Goal: Task Accomplishment & Management: Use online tool/utility

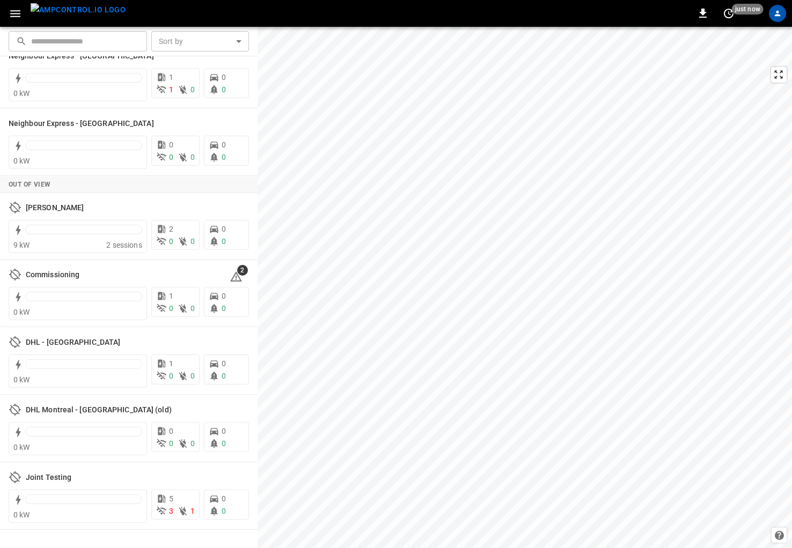
scroll to position [351, 0]
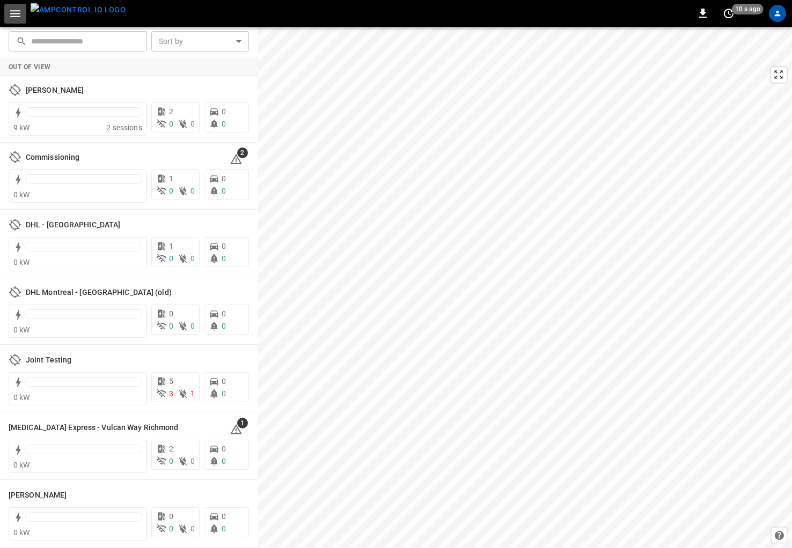
click at [17, 20] on button "button" at bounding box center [15, 14] width 22 height 20
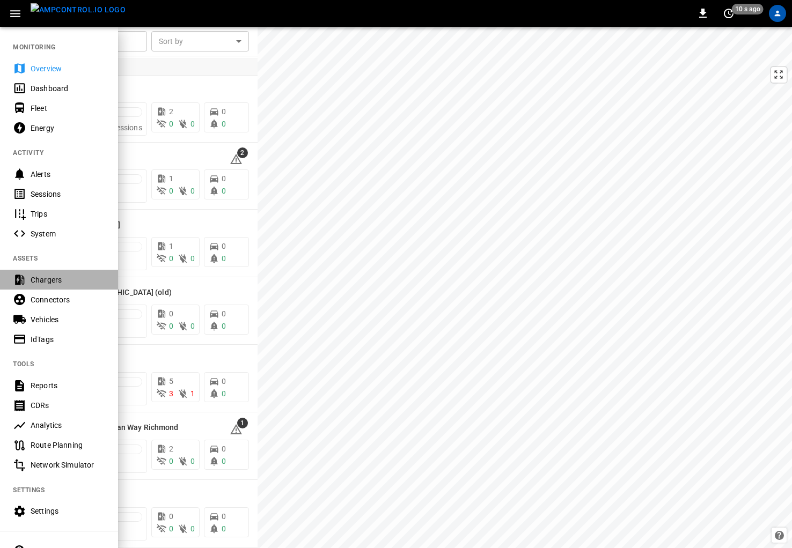
click at [76, 281] on div "Chargers" at bounding box center [68, 280] width 75 height 11
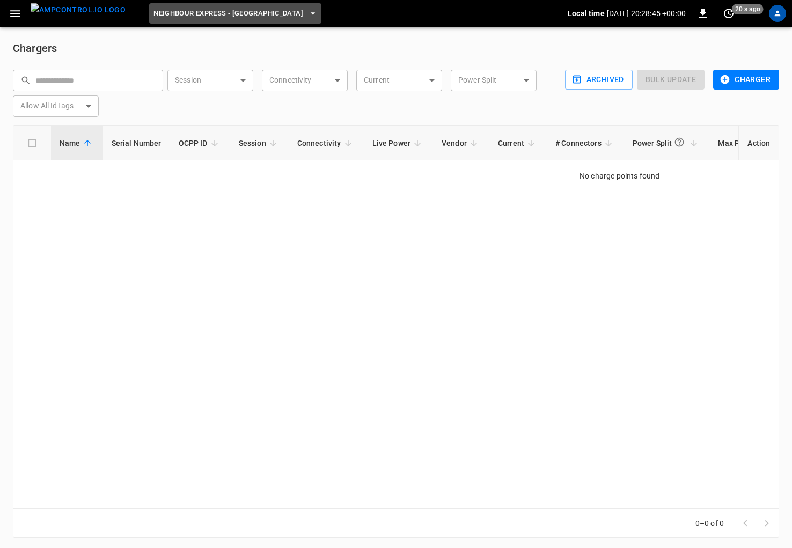
click at [241, 15] on span "Neighbour Express - Mississauga" at bounding box center [228, 14] width 150 height 12
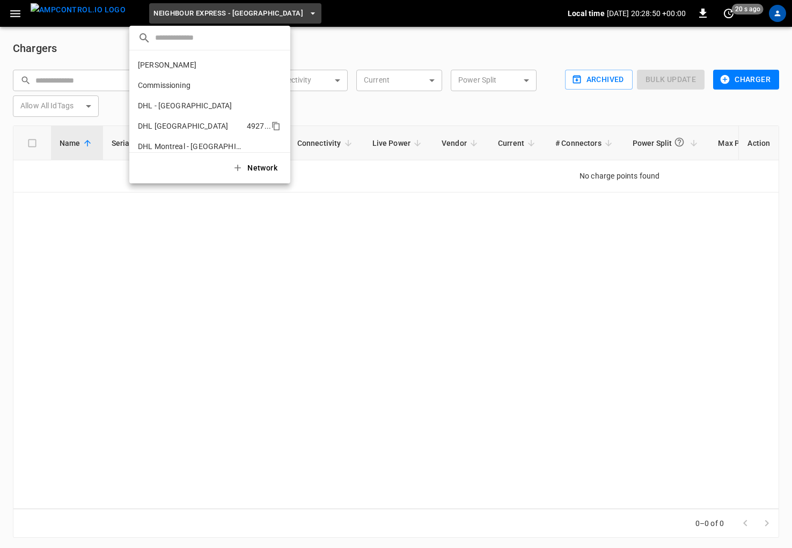
drag, startPoint x: 194, startPoint y: 84, endPoint x: 240, endPoint y: 131, distance: 66.0
click at [194, 84] on p "Commissioning" at bounding box center [191, 85] width 107 height 11
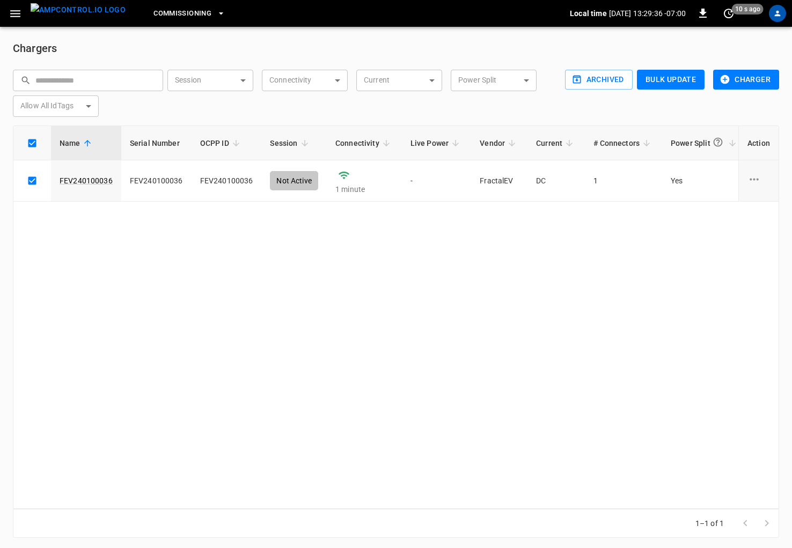
click at [713, 139] on icon at bounding box center [717, 142] width 11 height 11
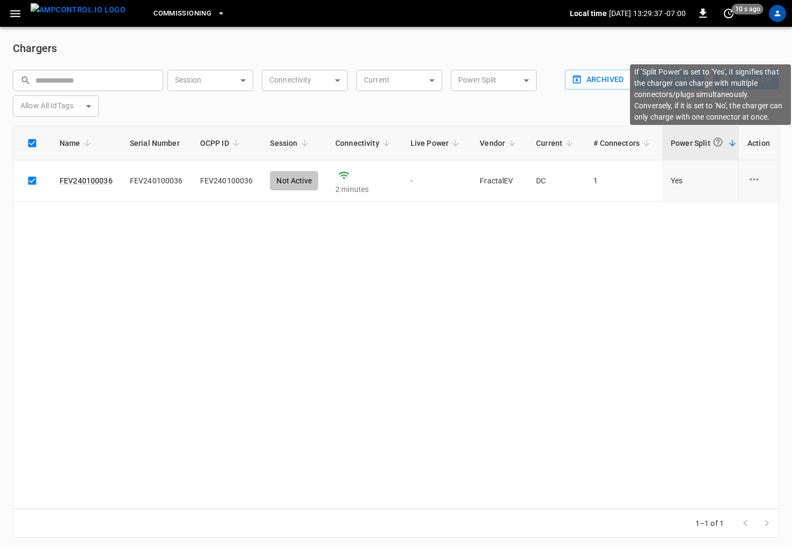
click at [713, 139] on icon at bounding box center [717, 142] width 11 height 11
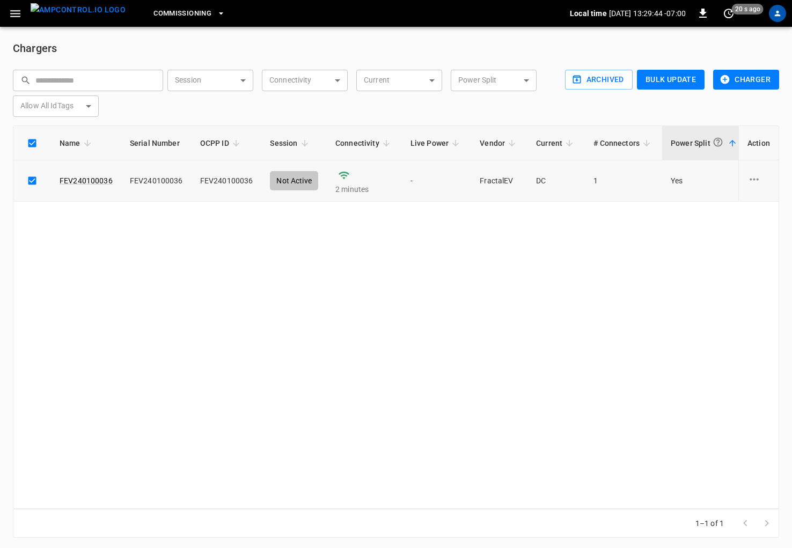
click at [669, 183] on td "Yes" at bounding box center [705, 180] width 86 height 41
click at [761, 176] on div "charge point options" at bounding box center [758, 181] width 23 height 16
click at [592, 362] on div at bounding box center [396, 274] width 792 height 548
click at [675, 182] on td "Yes" at bounding box center [705, 180] width 86 height 41
click at [679, 180] on td "Yes" at bounding box center [705, 180] width 86 height 41
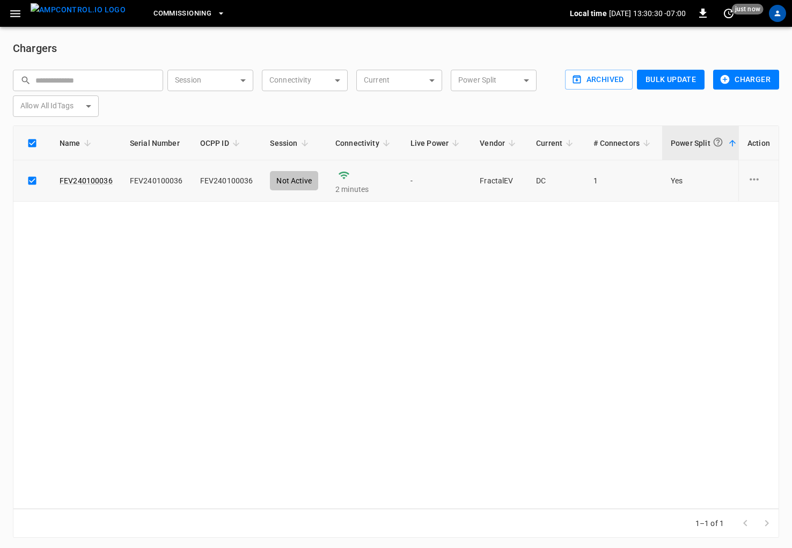
click at [674, 181] on td "Yes" at bounding box center [705, 180] width 86 height 41
click at [754, 178] on icon "charge point options" at bounding box center [753, 179] width 13 height 13
click at [590, 277] on div at bounding box center [396, 274] width 792 height 548
click at [18, 14] on icon "button" at bounding box center [15, 13] width 13 height 13
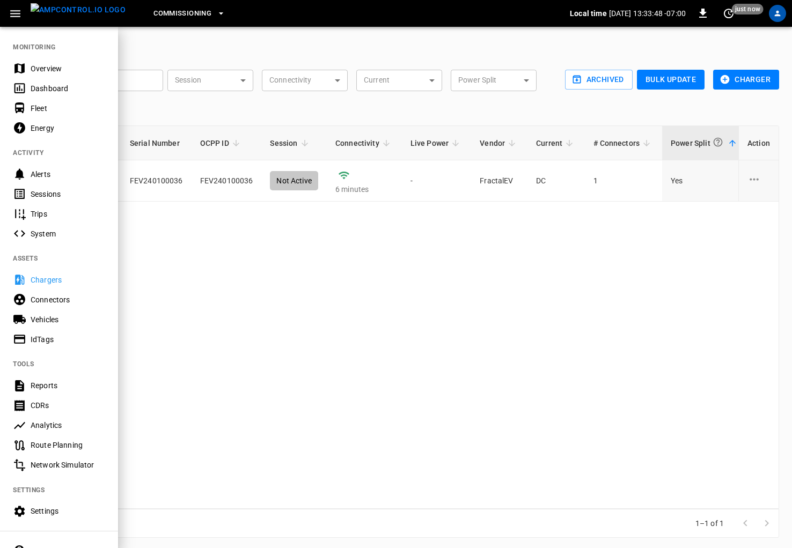
scroll to position [65, 0]
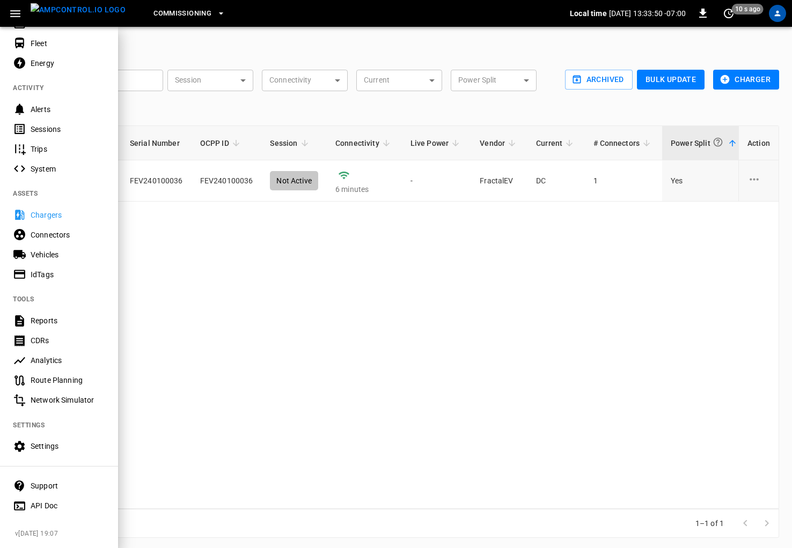
click at [45, 490] on div "Support" at bounding box center [68, 486] width 75 height 11
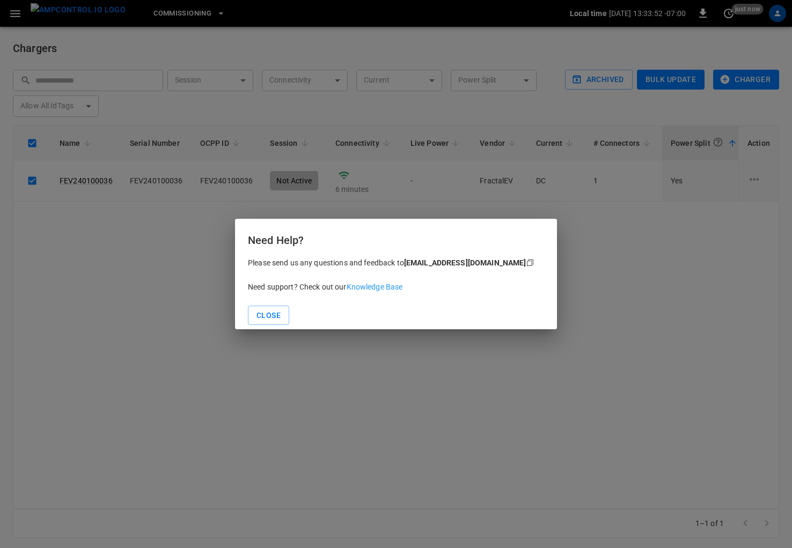
click at [380, 289] on link "Knowledge Base" at bounding box center [375, 287] width 56 height 9
click at [636, 112] on div "Need Help? Please send us any questions and feedback to support@ampcontrol.io C…" at bounding box center [396, 274] width 792 height 548
drag, startPoint x: 264, startPoint y: 318, endPoint x: 259, endPoint y: 326, distance: 10.0
click at [264, 318] on button "Close" at bounding box center [268, 316] width 41 height 20
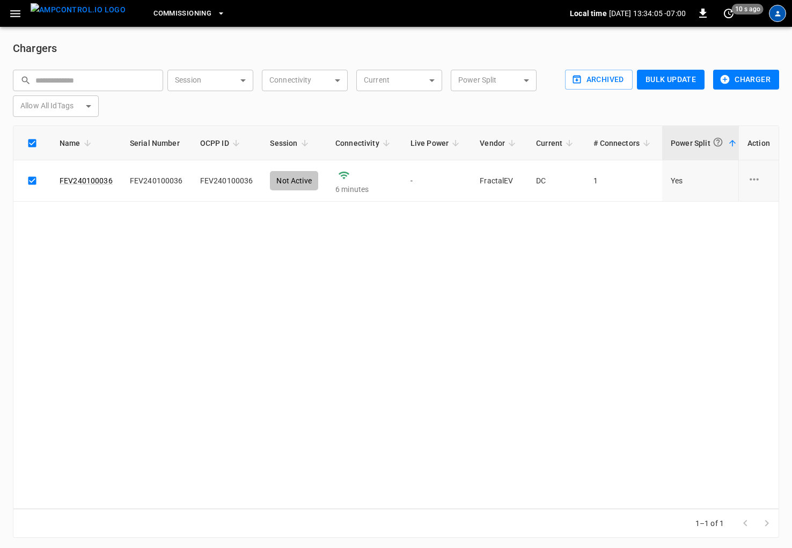
click at [772, 19] on div "profile-icon" at bounding box center [777, 13] width 17 height 17
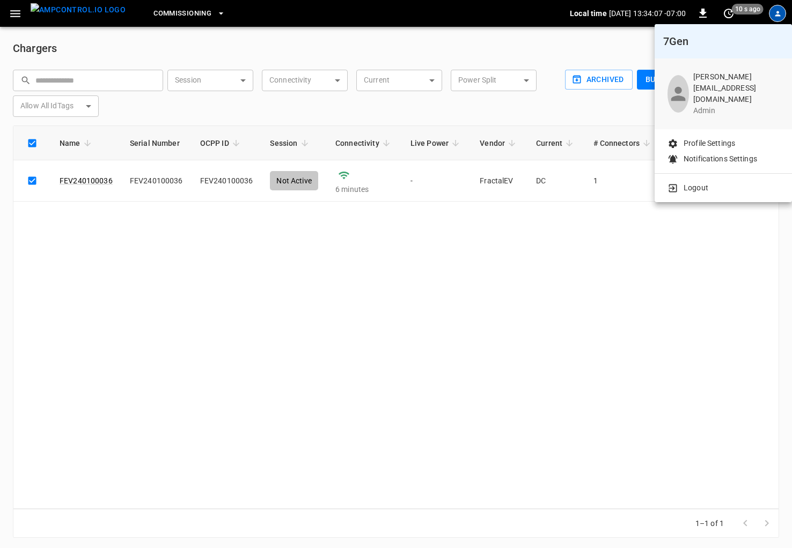
click at [694, 183] on p "Logout" at bounding box center [695, 187] width 25 height 11
